Goal: Task Accomplishment & Management: Manage account settings

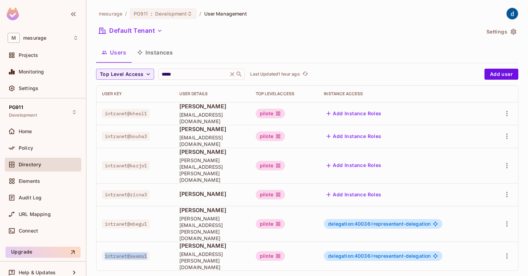
drag, startPoint x: 149, startPoint y: 229, endPoint x: 102, endPoint y: 227, distance: 47.7
click at [102, 253] on div "intranet@saamu1" at bounding box center [135, 256] width 66 height 7
copy span "intranet@saamu1"
click at [409, 247] on div "mesurage / PG911 : Development / User Management Default Tenant Settings Users …" at bounding box center [306, 138] width 441 height 276
click at [430, 221] on span "delegation:40036 # representant-delegation" at bounding box center [379, 224] width 103 height 6
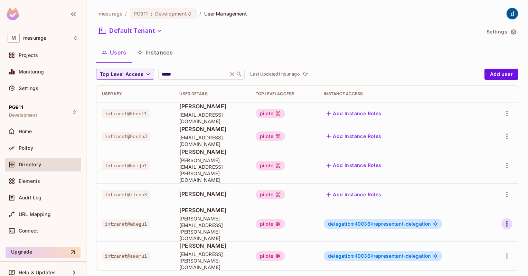
click at [505, 220] on icon "button" at bounding box center [507, 224] width 8 height 8
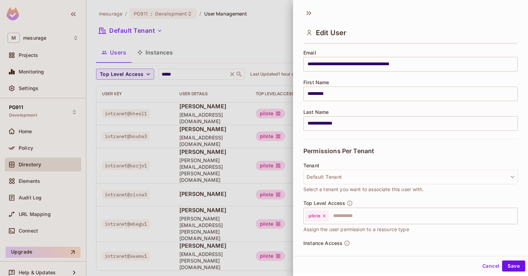
scroll to position [111, 0]
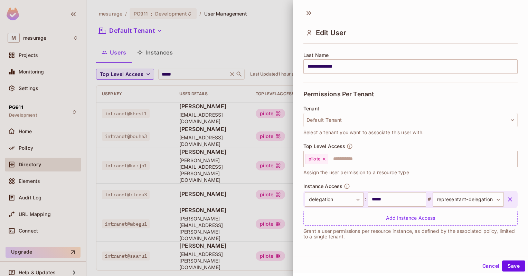
click at [506, 200] on icon "button" at bounding box center [509, 199] width 7 height 7
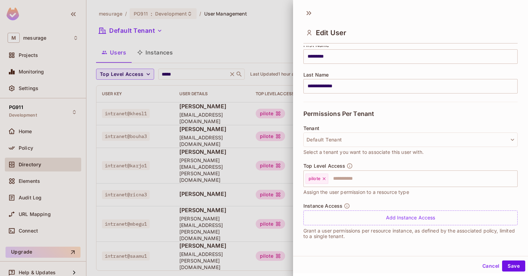
scroll to position [91, 0]
click at [505, 266] on button "Save" at bounding box center [513, 266] width 23 height 11
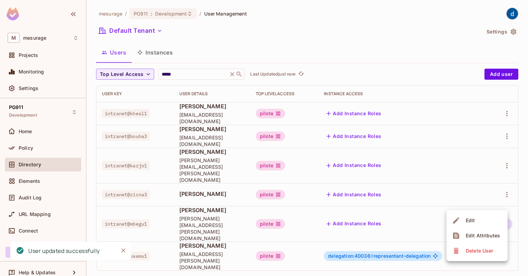
click at [346, 251] on div at bounding box center [264, 138] width 528 height 276
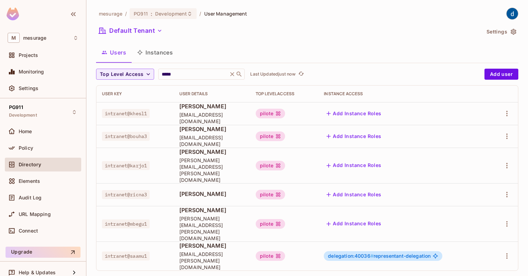
click at [408, 211] on td "Add Instance Roles" at bounding box center [403, 224] width 170 height 36
click at [373, 253] on span "delegation:40036 #" at bounding box center [351, 256] width 46 height 6
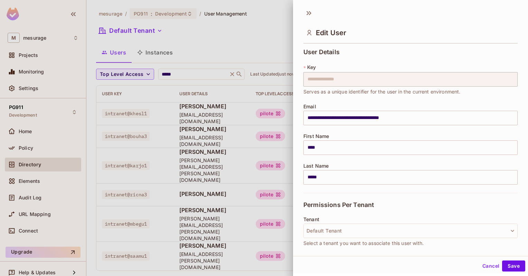
copy span "40036"
click at [282, 255] on div at bounding box center [264, 138] width 528 height 276
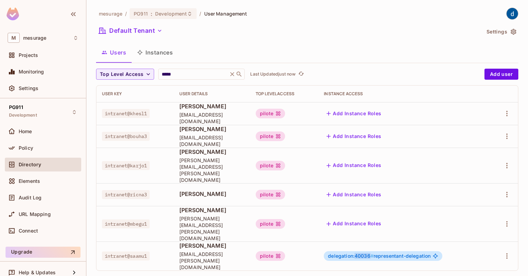
drag, startPoint x: 394, startPoint y: 228, endPoint x: 410, endPoint y: 227, distance: 16.3
click at [373, 253] on span "delegation:40036 #" at bounding box center [351, 256] width 46 height 6
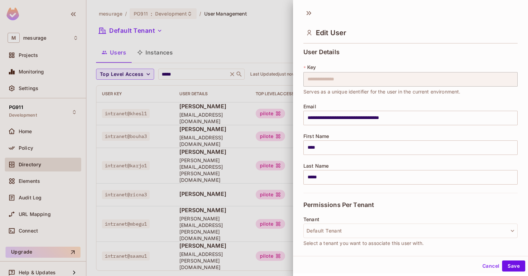
click at [268, 245] on div at bounding box center [264, 138] width 528 height 276
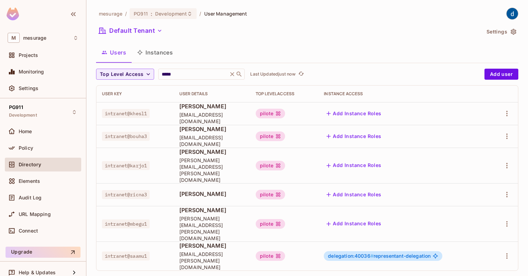
click at [384, 219] on button "Add Instance Roles" at bounding box center [354, 224] width 60 height 11
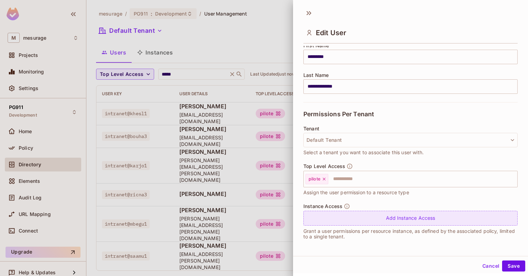
click at [365, 219] on div "Add Instance Access" at bounding box center [410, 218] width 214 height 15
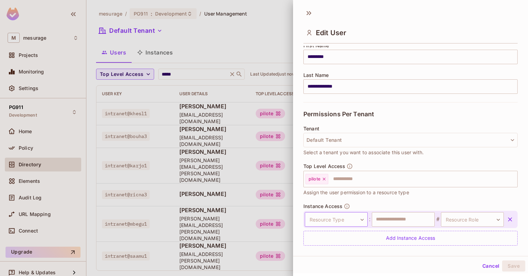
click at [356, 220] on body "**********" at bounding box center [264, 138] width 528 height 276
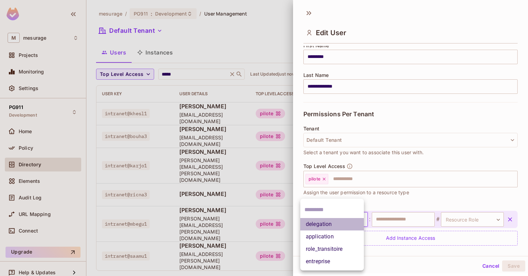
drag, startPoint x: 328, startPoint y: 225, endPoint x: 355, endPoint y: 227, distance: 26.6
click at [328, 226] on li "delegation" at bounding box center [332, 224] width 64 height 12
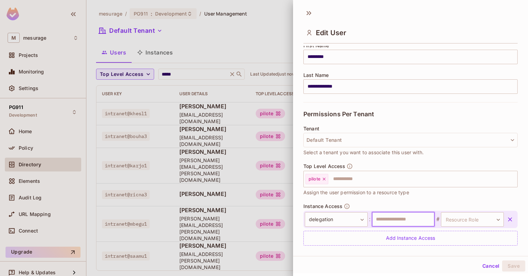
click at [405, 217] on input "text" at bounding box center [403, 219] width 63 height 15
paste input "*****"
type input "*****"
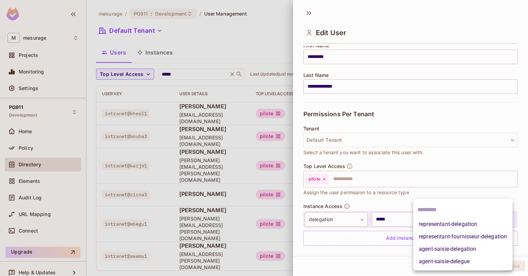
click at [474, 219] on body "**********" at bounding box center [264, 138] width 528 height 276
click at [460, 223] on li "representant-delegation" at bounding box center [462, 224] width 99 height 12
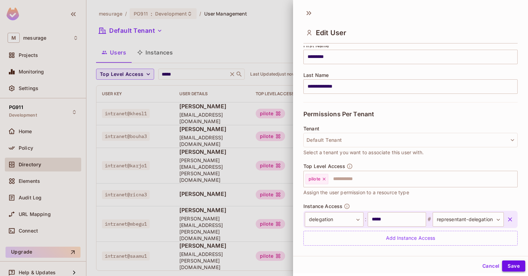
click at [507, 265] on button "Save" at bounding box center [513, 266] width 23 height 11
